Goal: Information Seeking & Learning: Learn about a topic

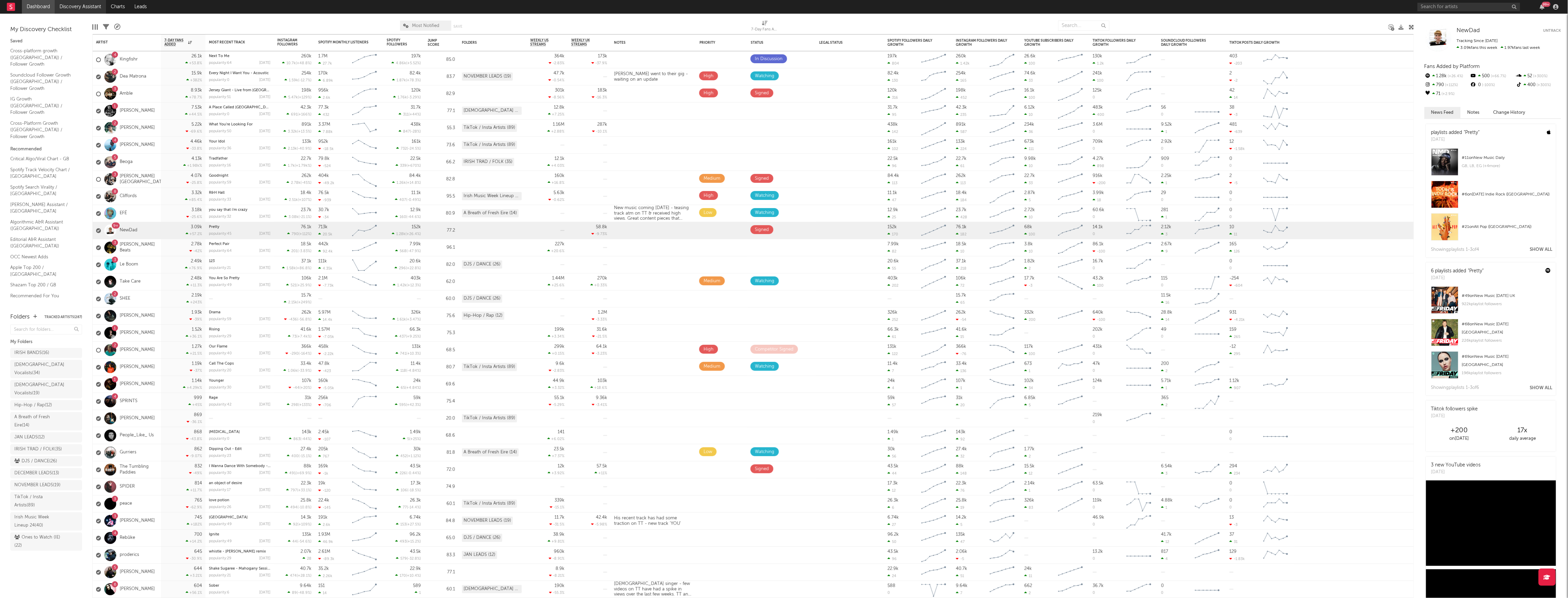
click at [79, 8] on link "Discovery Assistant" at bounding box center [80, 7] width 51 height 13
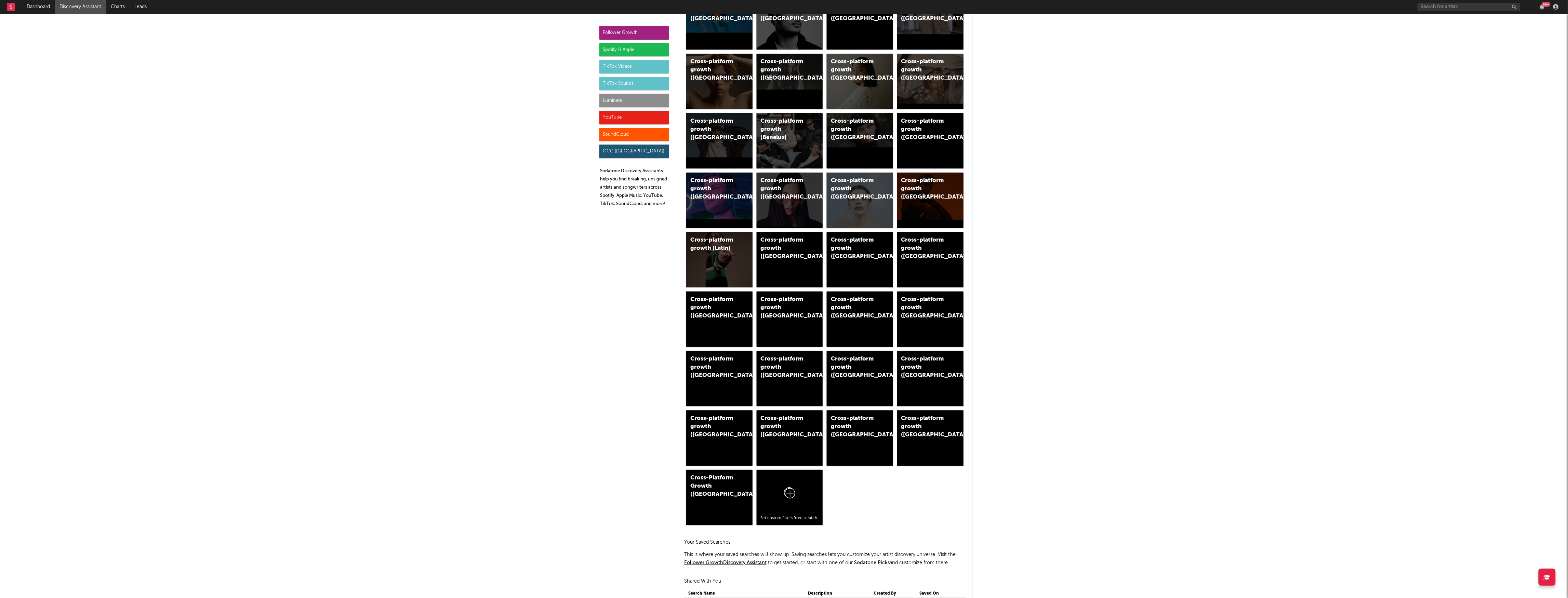
scroll to position [228, 0]
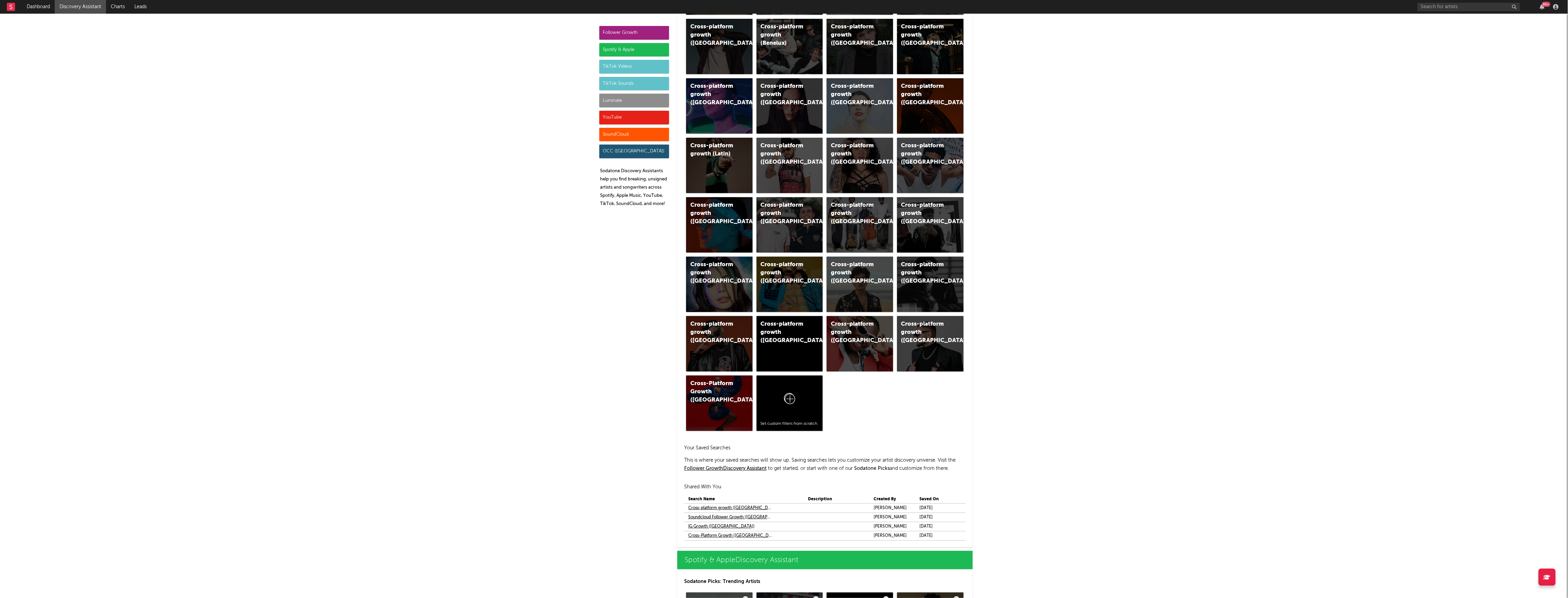
click at [730, 506] on link "Cross-platform growth (Ireland)" at bounding box center [730, 508] width 85 height 8
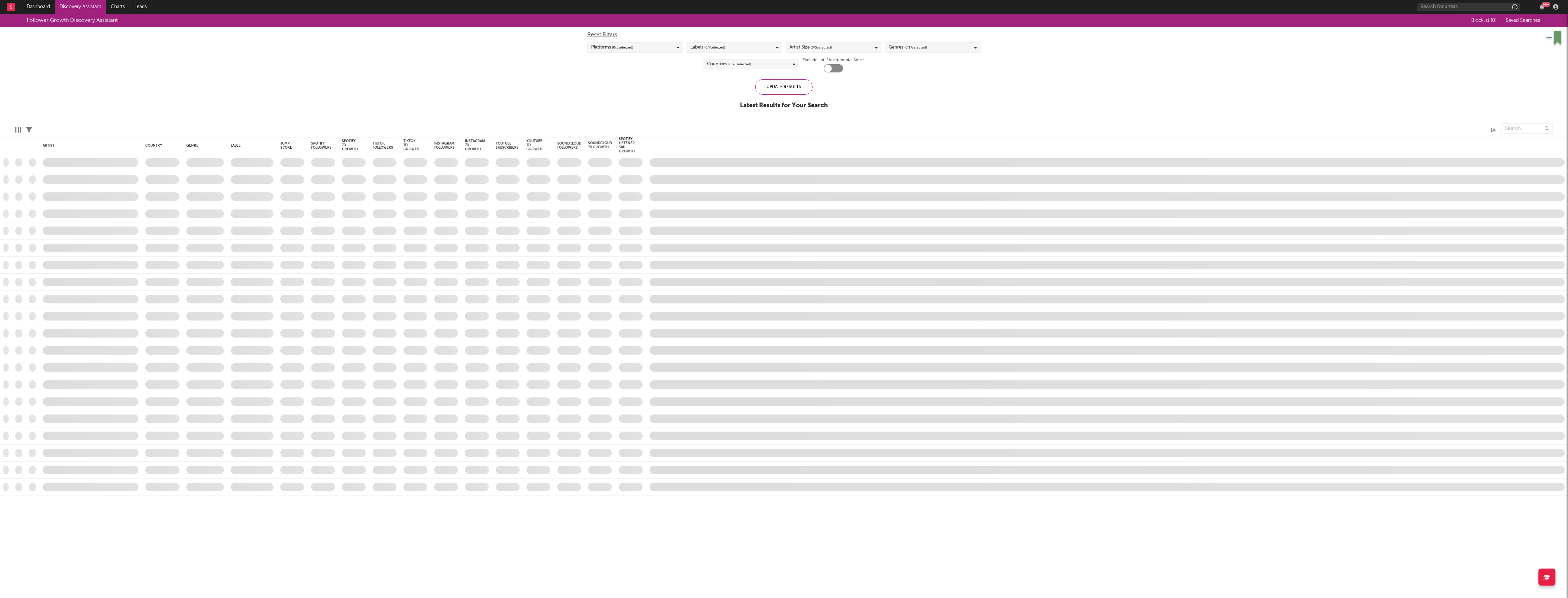
checkbox input "true"
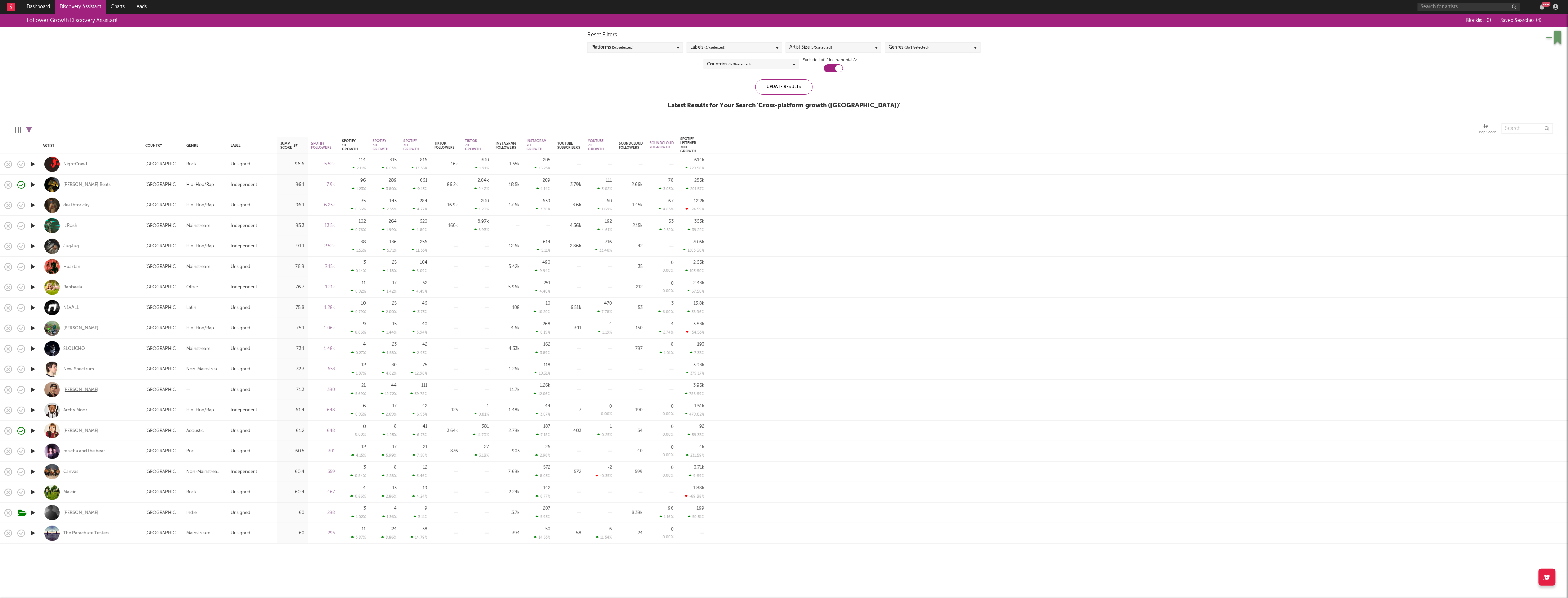
click at [88, 390] on div "Lewis Doyle Singer" at bounding box center [81, 390] width 35 height 6
click at [75, 409] on div "Archy Moor" at bounding box center [75, 411] width 24 height 6
click at [94, 451] on div "mischa and the bear" at bounding box center [84, 451] width 42 height 6
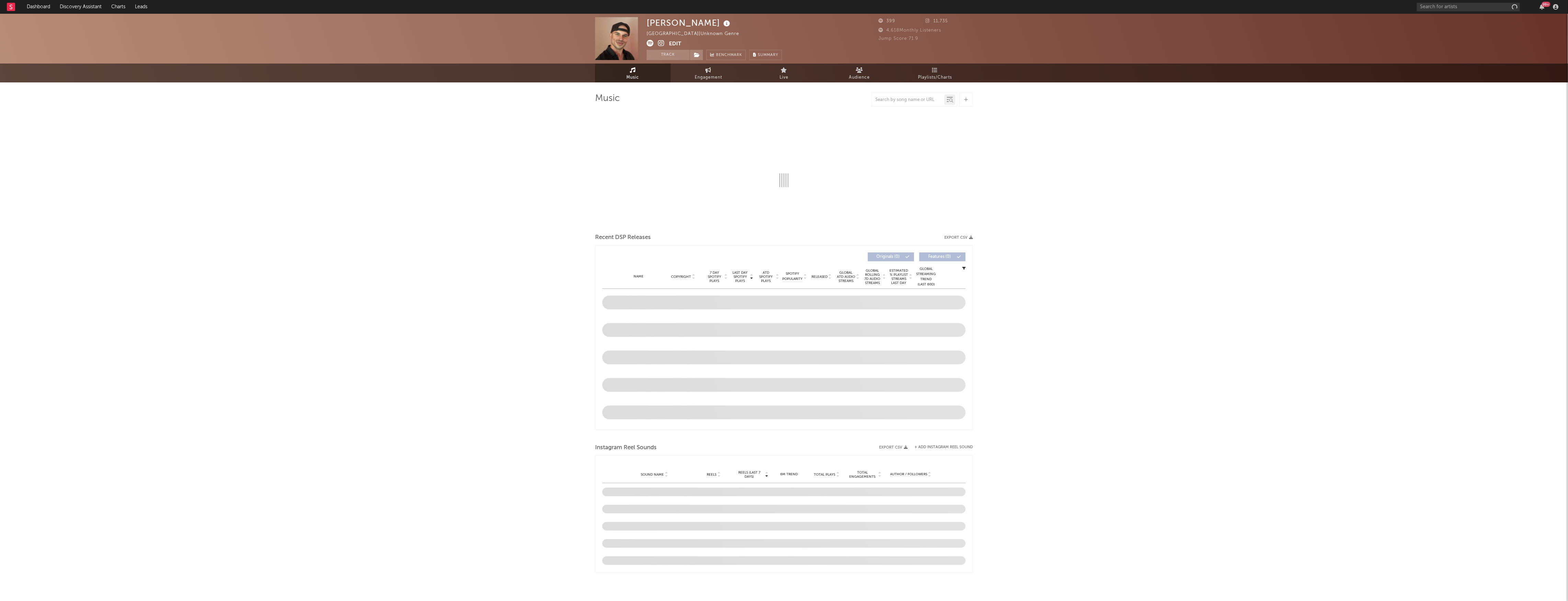
select select "1w"
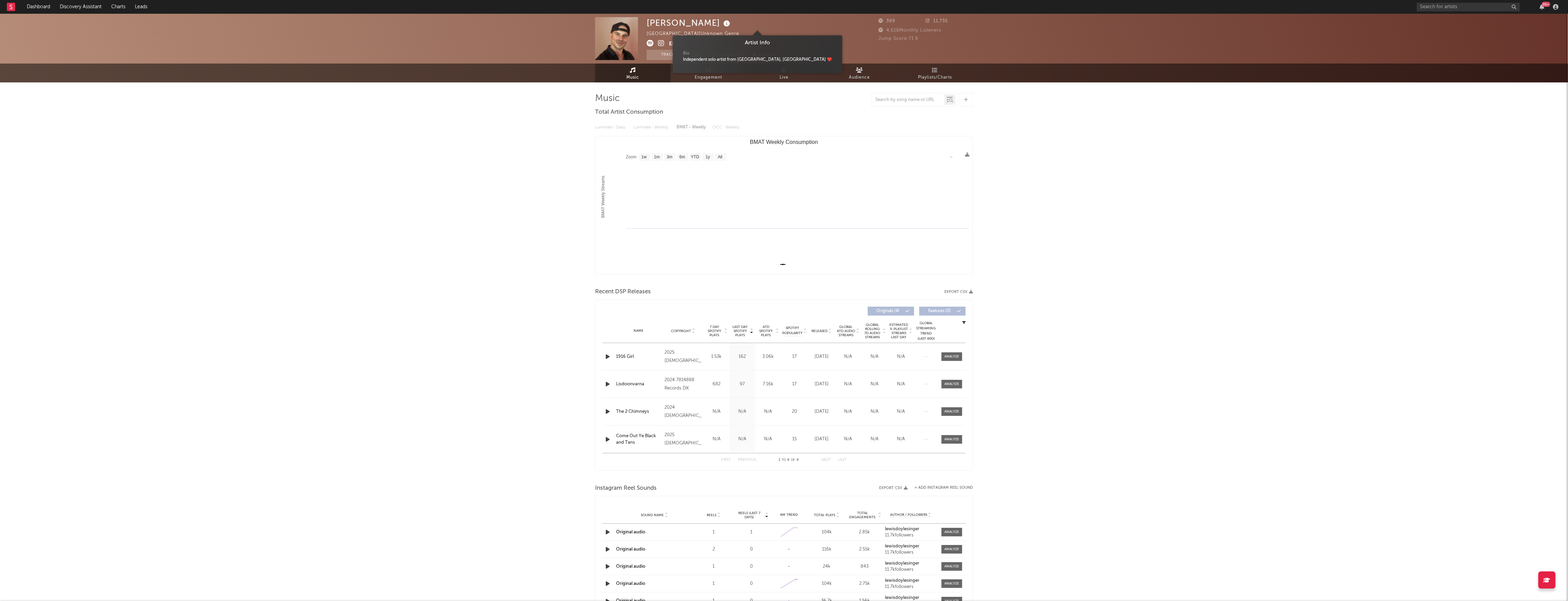
click at [732, 21] on icon at bounding box center [727, 24] width 10 height 10
click at [499, 138] on div "Lewis Doyle Singer Ireland | Unknown Genre Edit Track Benchmark Summary 399 11,…" at bounding box center [784, 336] width 1568 height 646
click at [664, 43] on span at bounding box center [658, 44] width 23 height 9
click at [663, 44] on icon at bounding box center [661, 43] width 7 height 7
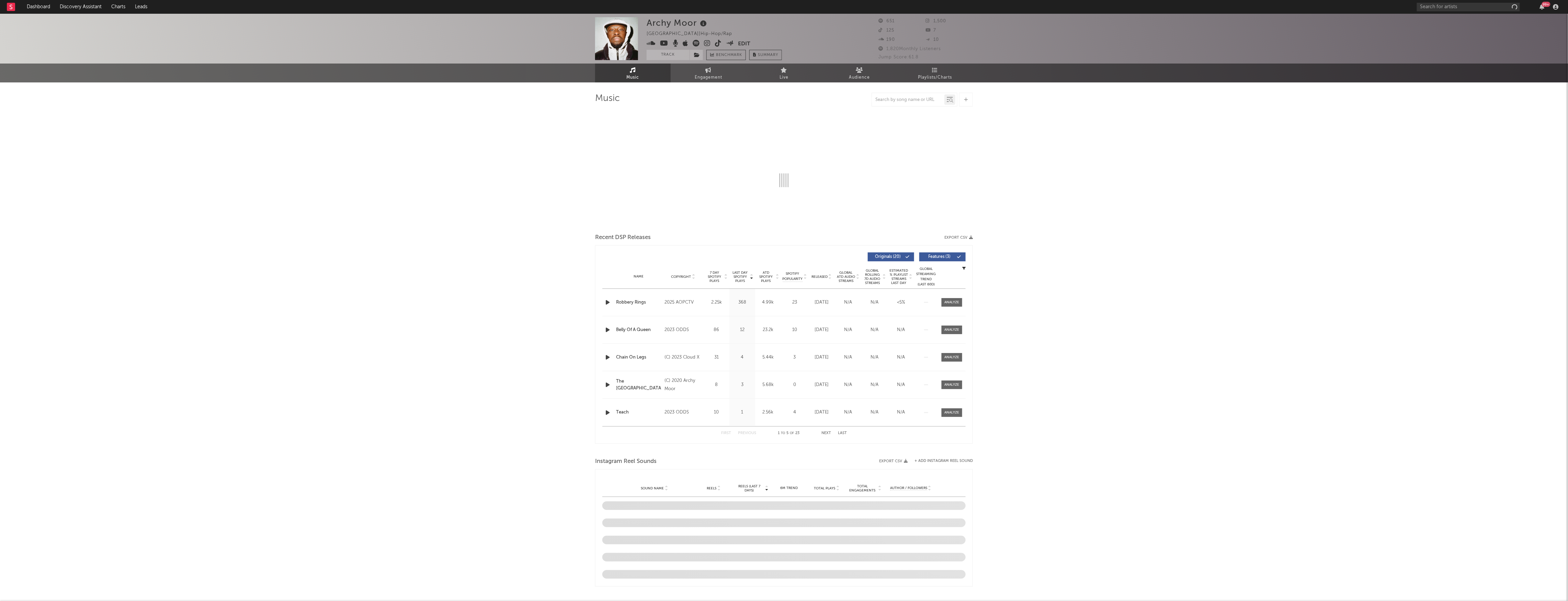
select select "6m"
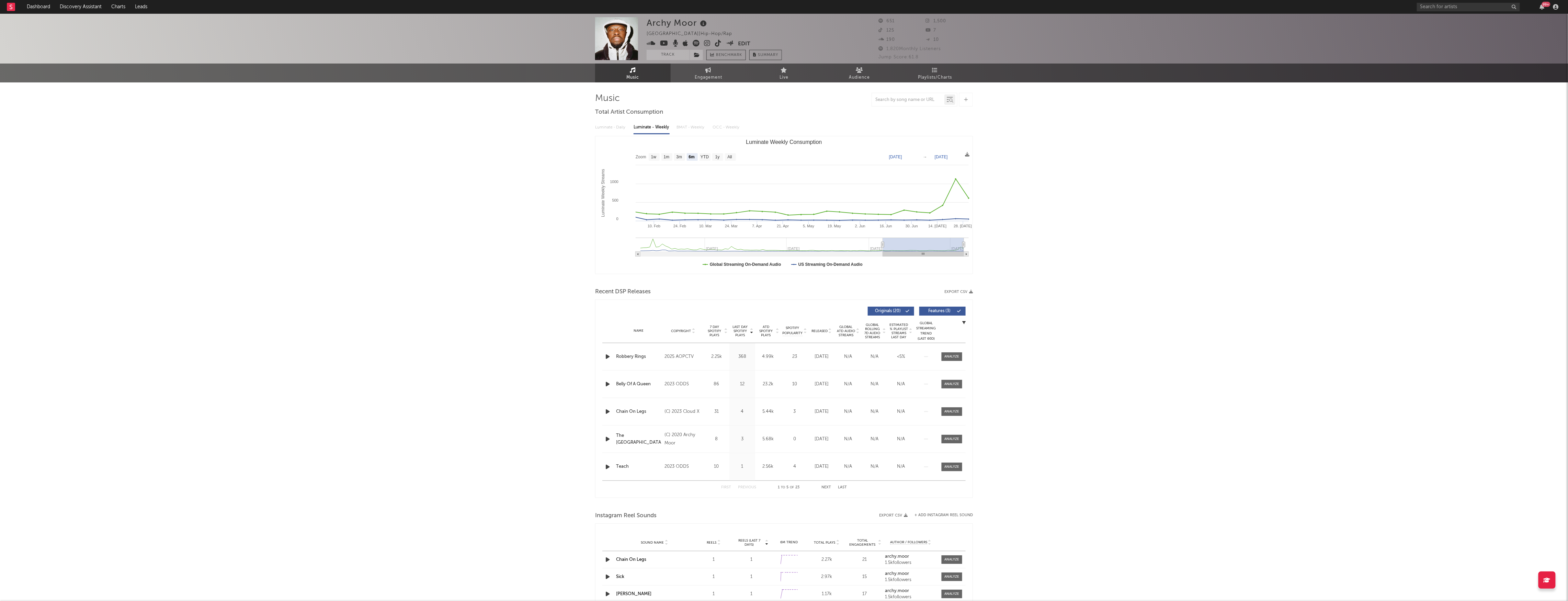
click at [705, 43] on icon at bounding box center [707, 43] width 7 height 7
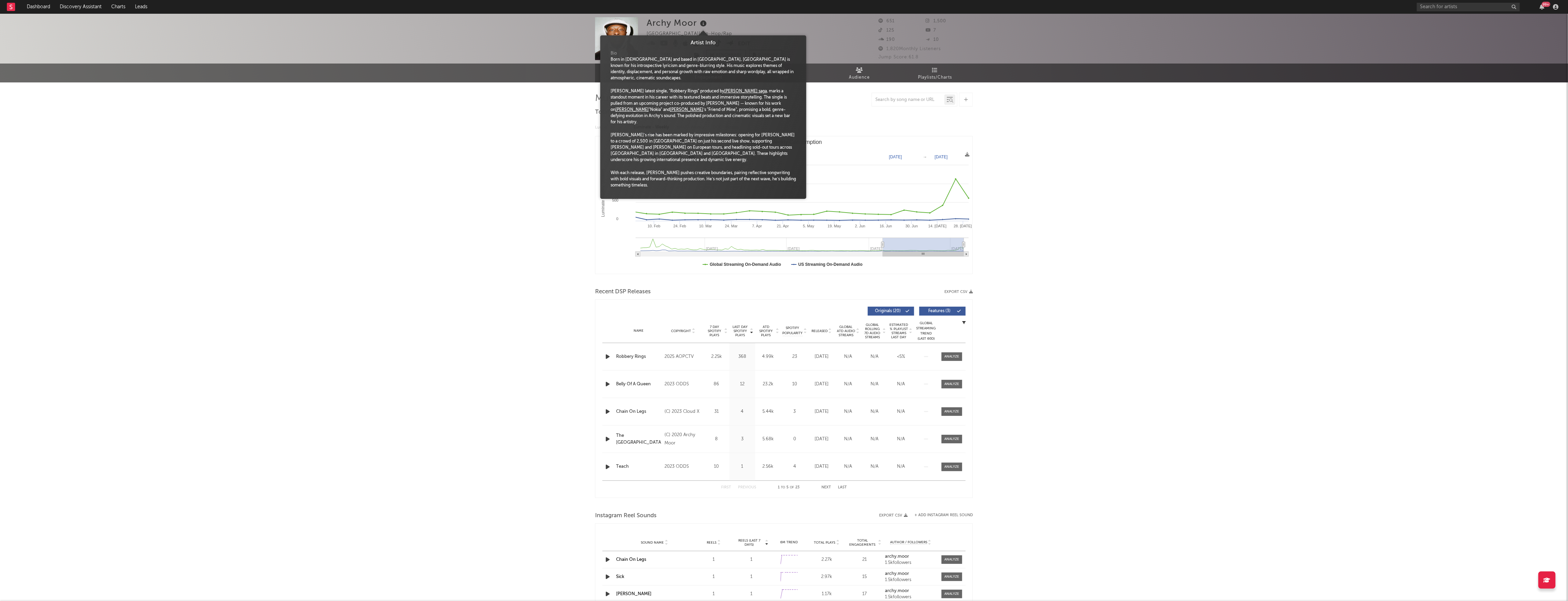
click at [705, 23] on icon at bounding box center [704, 24] width 10 height 10
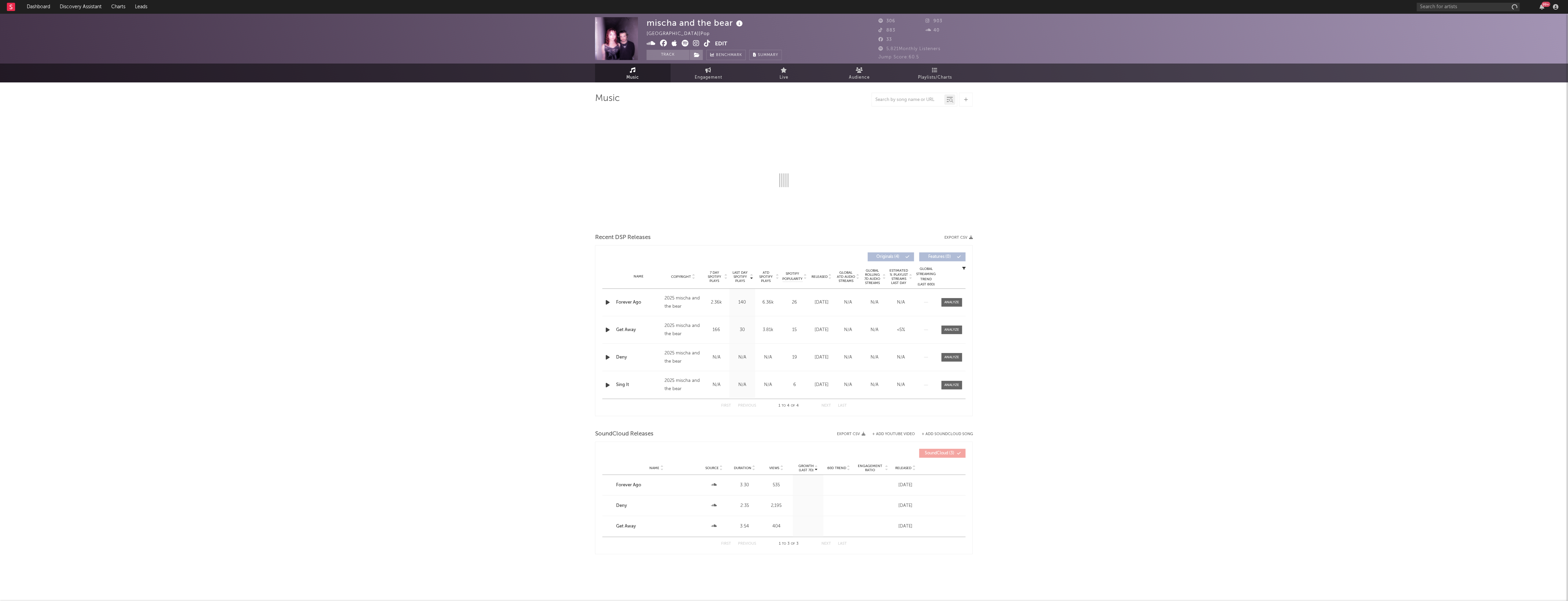
select select "1w"
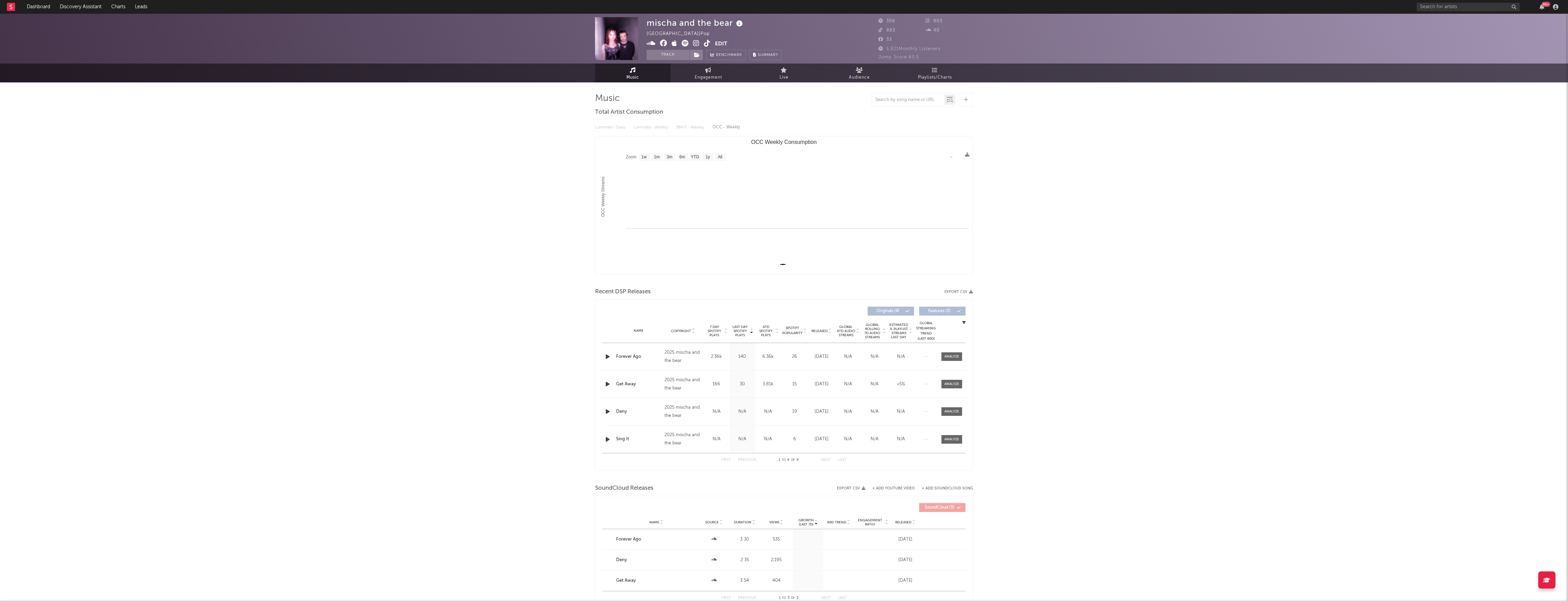
click at [698, 40] on icon at bounding box center [696, 43] width 7 height 7
